Goal: Task Accomplishment & Management: Manage account settings

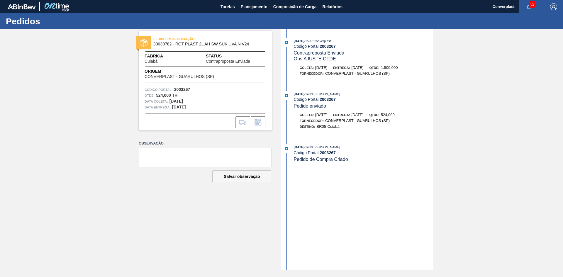
click at [536, 140] on div "PEDIDO EM NEGOCIAÇÃO 30030782 - ROT PLAST 2L AH SW SUK UVA NIV24 Fábrica Cuiabá…" at bounding box center [281, 149] width 563 height 240
click at [243, 11] on button "Planejamento" at bounding box center [254, 6] width 33 height 13
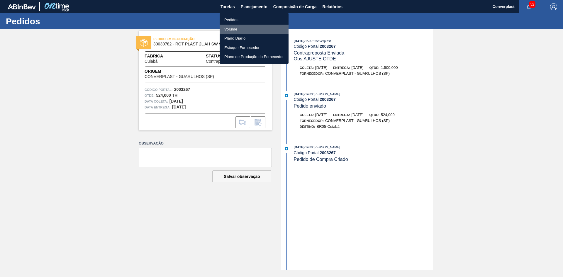
click at [238, 26] on li "Volume" at bounding box center [254, 29] width 69 height 9
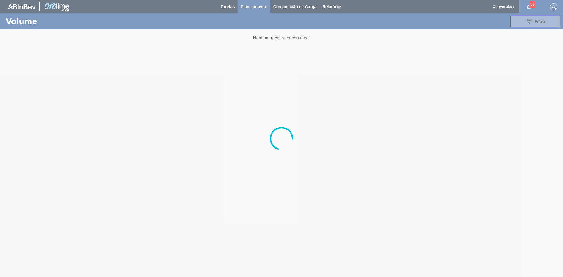
click at [254, 5] on div at bounding box center [281, 138] width 563 height 277
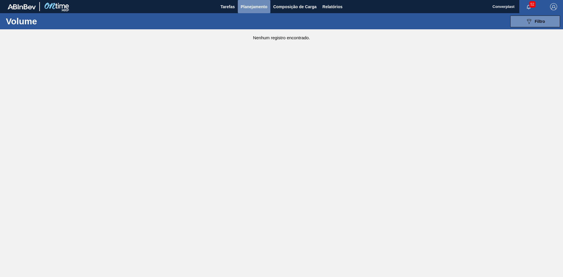
click at [251, 9] on span "Planejamento" at bounding box center [254, 6] width 27 height 7
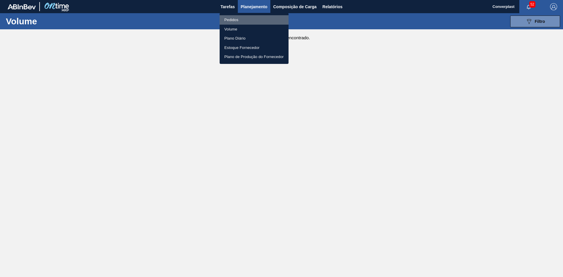
click at [247, 18] on li "Pedidos" at bounding box center [254, 19] width 69 height 9
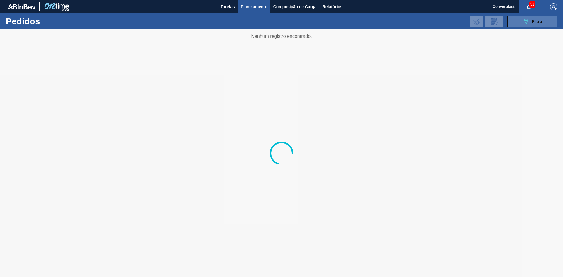
click at [550, 21] on button "089F7B8B-B2A5-4AFE-B5C0-19BA573D28AC Filtro" at bounding box center [532, 22] width 50 height 12
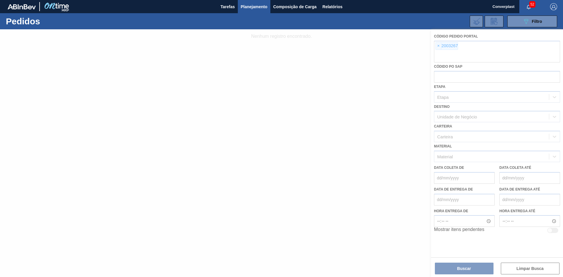
click at [439, 45] on div at bounding box center [281, 153] width 563 height 248
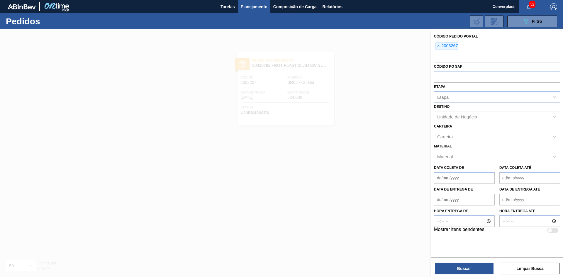
click at [437, 46] on span "×" at bounding box center [439, 46] width 6 height 7
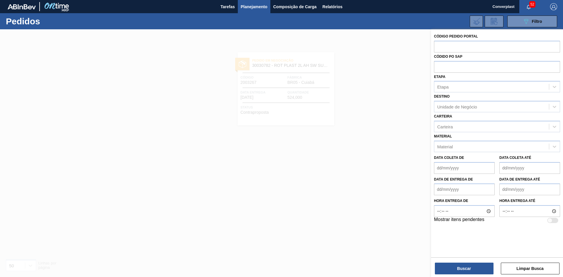
paste input "1962560"
type input "1962560"
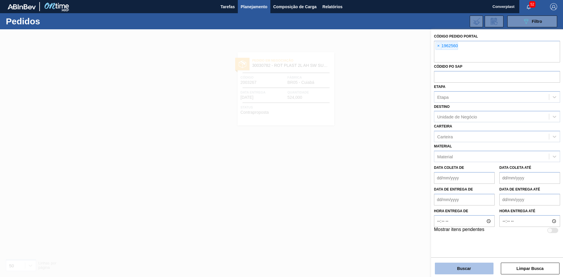
click at [466, 269] on button "Buscar" at bounding box center [464, 269] width 59 height 12
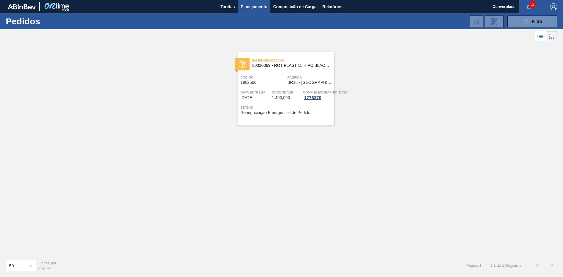
click at [320, 112] on div "Status Renegociação Emergencial de Pedido" at bounding box center [286, 109] width 92 height 9
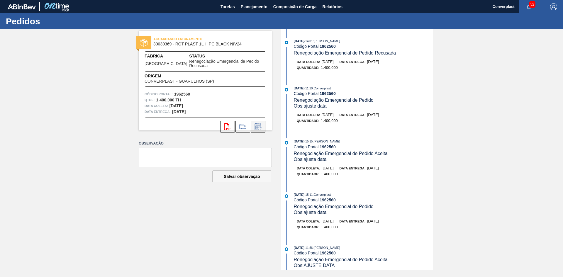
click at [258, 127] on icon at bounding box center [257, 128] width 4 height 4
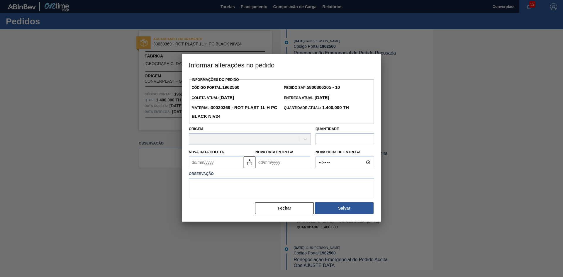
click at [334, 143] on input "text" at bounding box center [345, 139] width 59 height 12
type input "903"
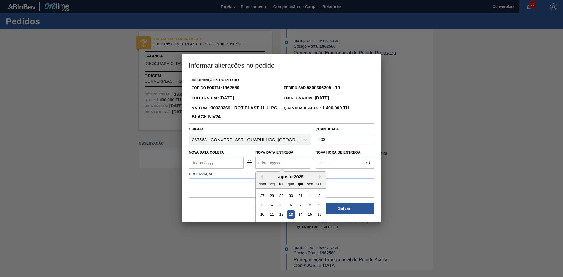
click at [276, 159] on Entrega "Nova Data Entrega" at bounding box center [282, 163] width 55 height 12
type Coleta "[DATE]"
type Entrega "1"
type Coleta "[DATE]"
type Entrega "[DATE]"
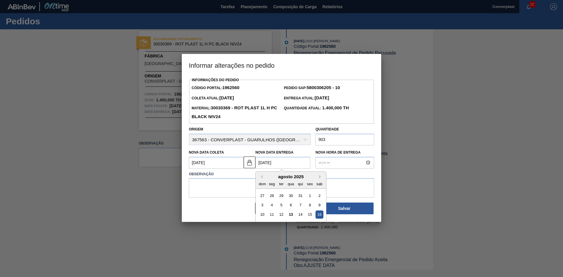
type Coleta "[DATE]"
type Entrega "16/08/202"
type Coleta "[DATE]"
type Entrega "[DATE]"
click at [250, 163] on img at bounding box center [249, 162] width 7 height 7
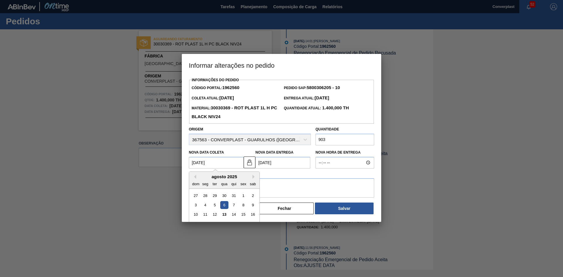
drag, startPoint x: 196, startPoint y: 163, endPoint x: 163, endPoint y: 162, distance: 33.2
click at [163, 162] on div "Informar alterações no pedido Informações do Pedido Código Portal: 1962560 Pedi…" at bounding box center [281, 138] width 563 height 277
type Coleta "[DATE]"
click at [308, 190] on textarea at bounding box center [281, 187] width 185 height 19
click at [301, 182] on textarea at bounding box center [281, 187] width 185 height 19
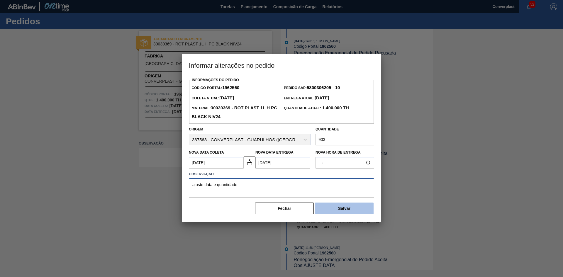
type textarea "ajuste data e quantidade"
click at [341, 212] on button "Salvar" at bounding box center [344, 209] width 59 height 12
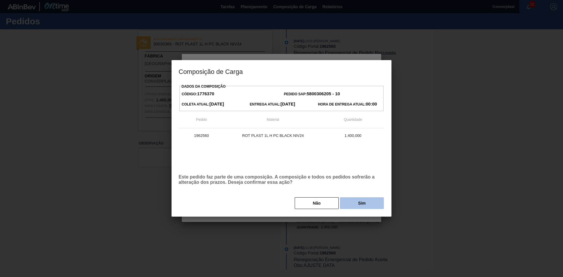
click at [356, 208] on button "Sim" at bounding box center [362, 203] width 44 height 12
